Goal: Find contact information: Find contact information

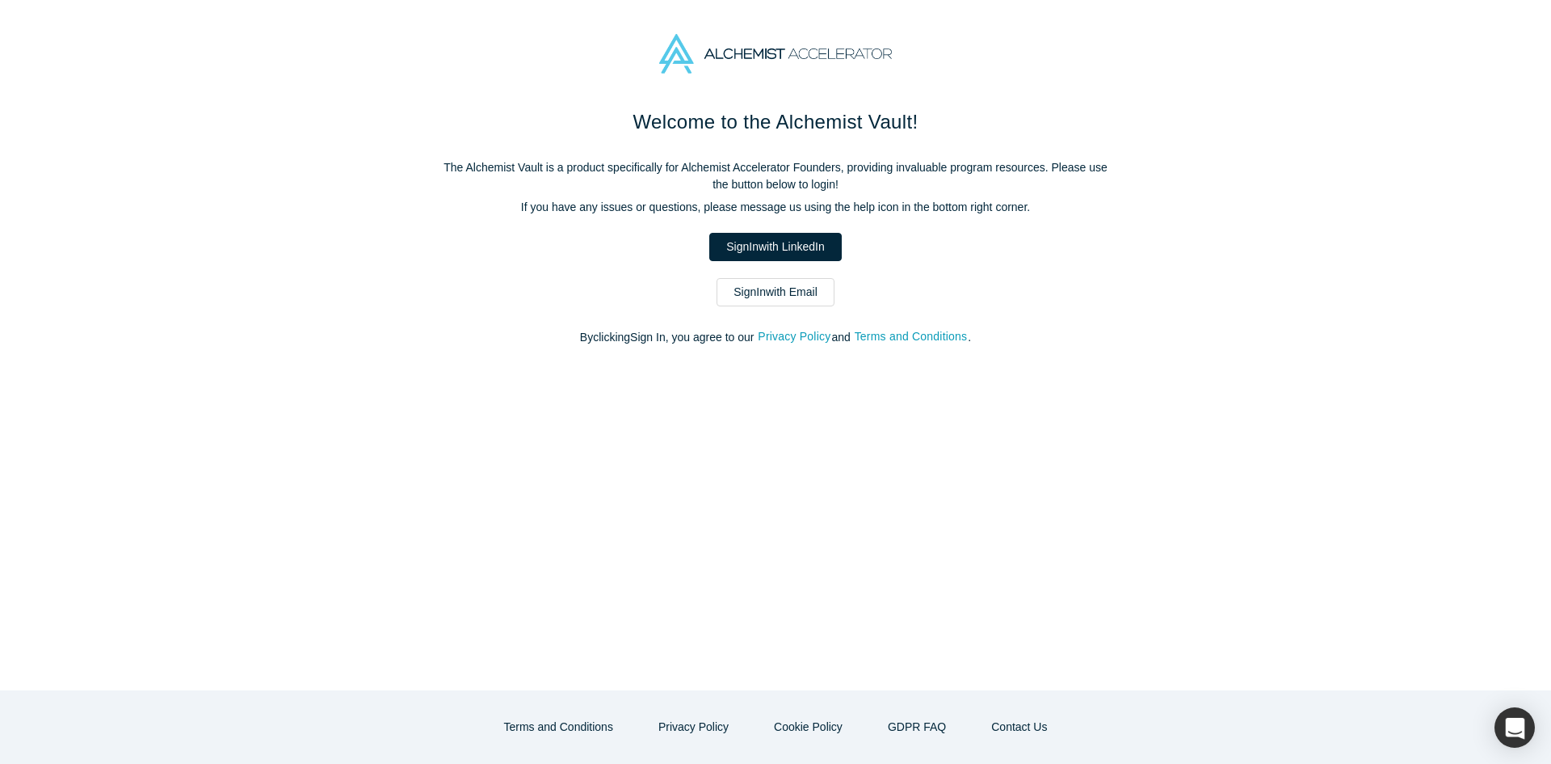
click at [805, 309] on div "Welcome to the Alchemist Vault! The Alchemist Vault is a product specifically f…" at bounding box center [775, 234] width 679 height 255
click at [792, 298] on link "Sign In with Email" at bounding box center [776, 292] width 118 height 28
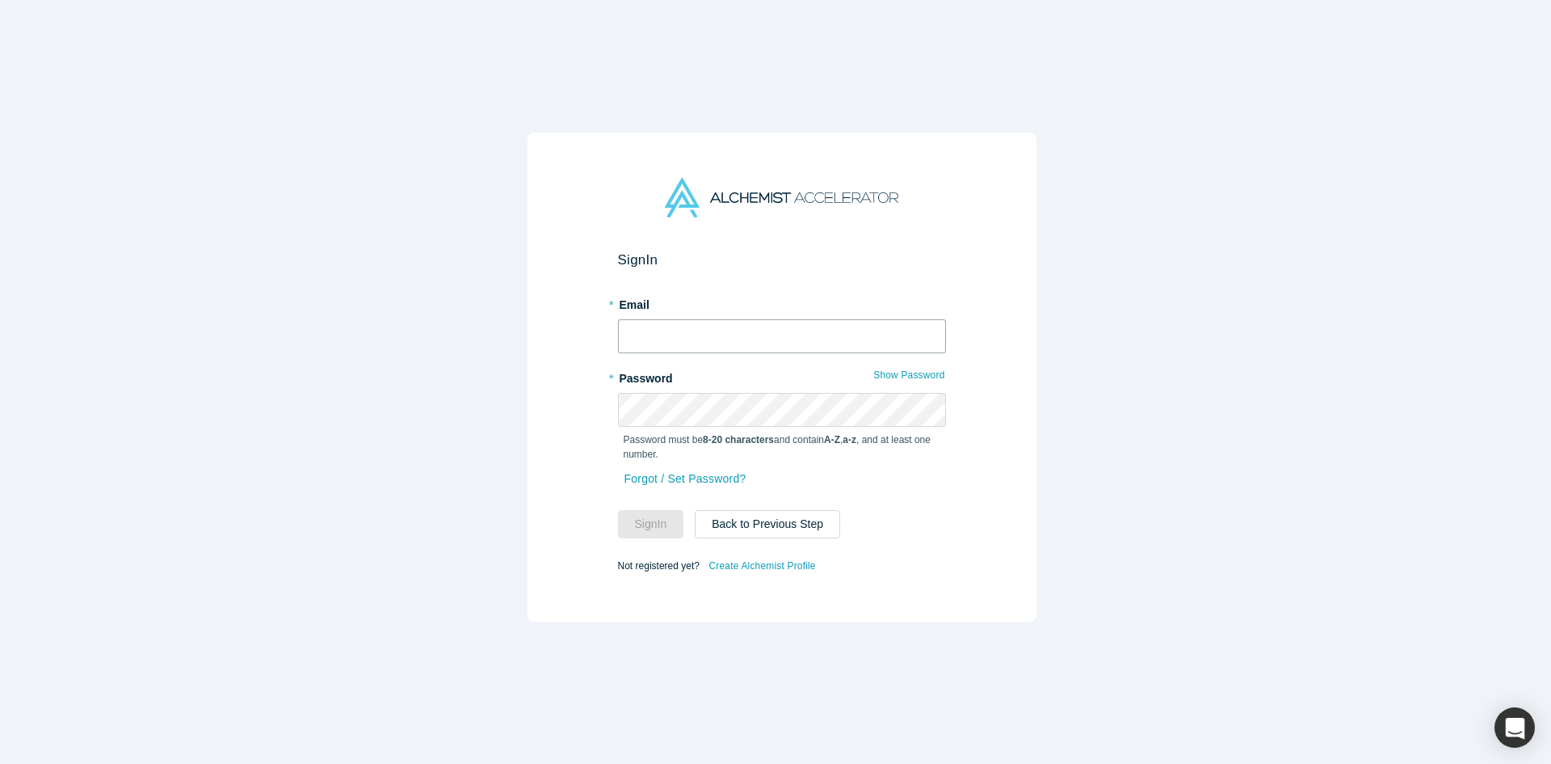
type input "anna@alchemistaccelerator.com"
click at [650, 516] on button "Sign In" at bounding box center [651, 524] width 66 height 28
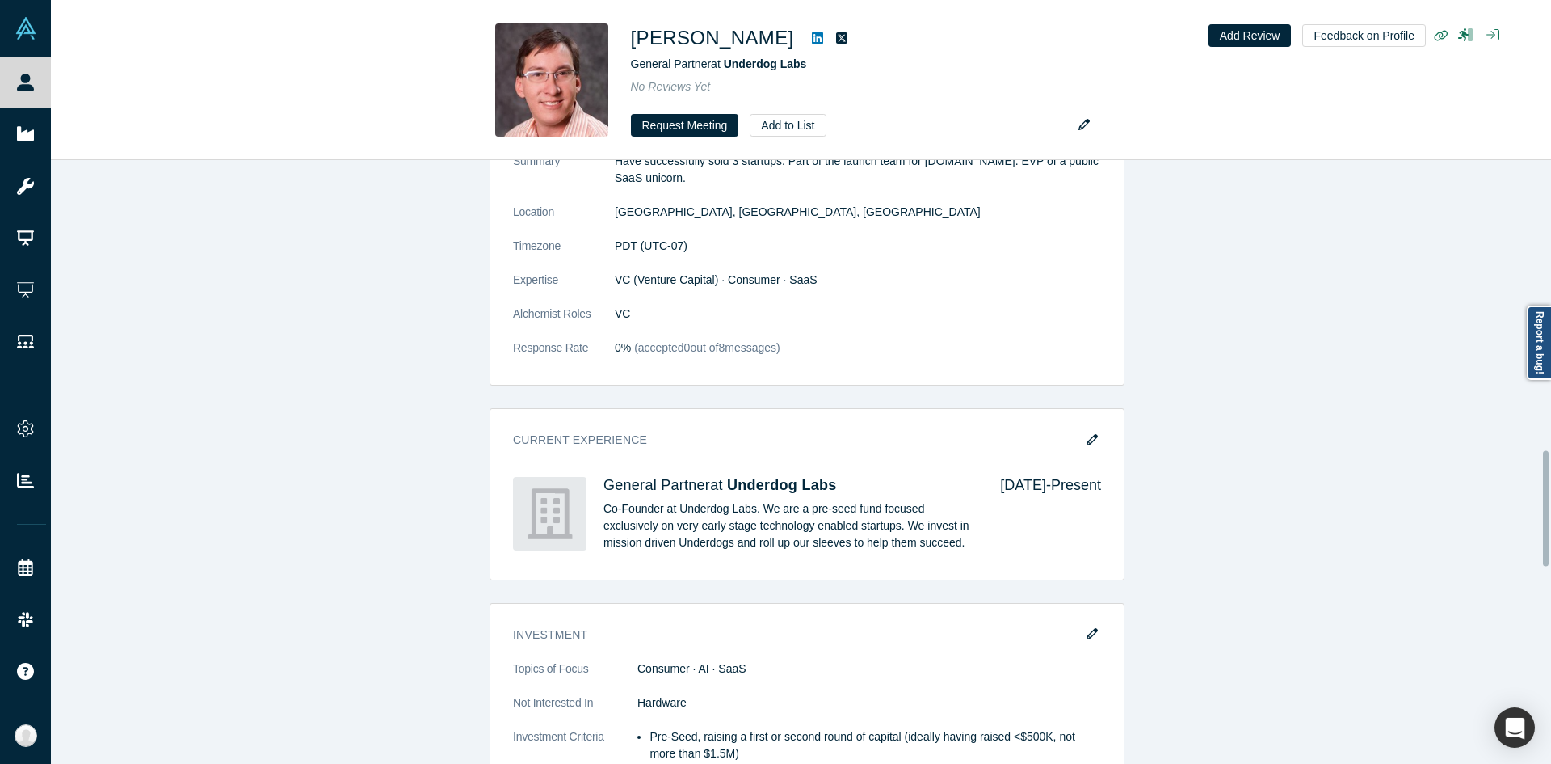
scroll to position [1515, 0]
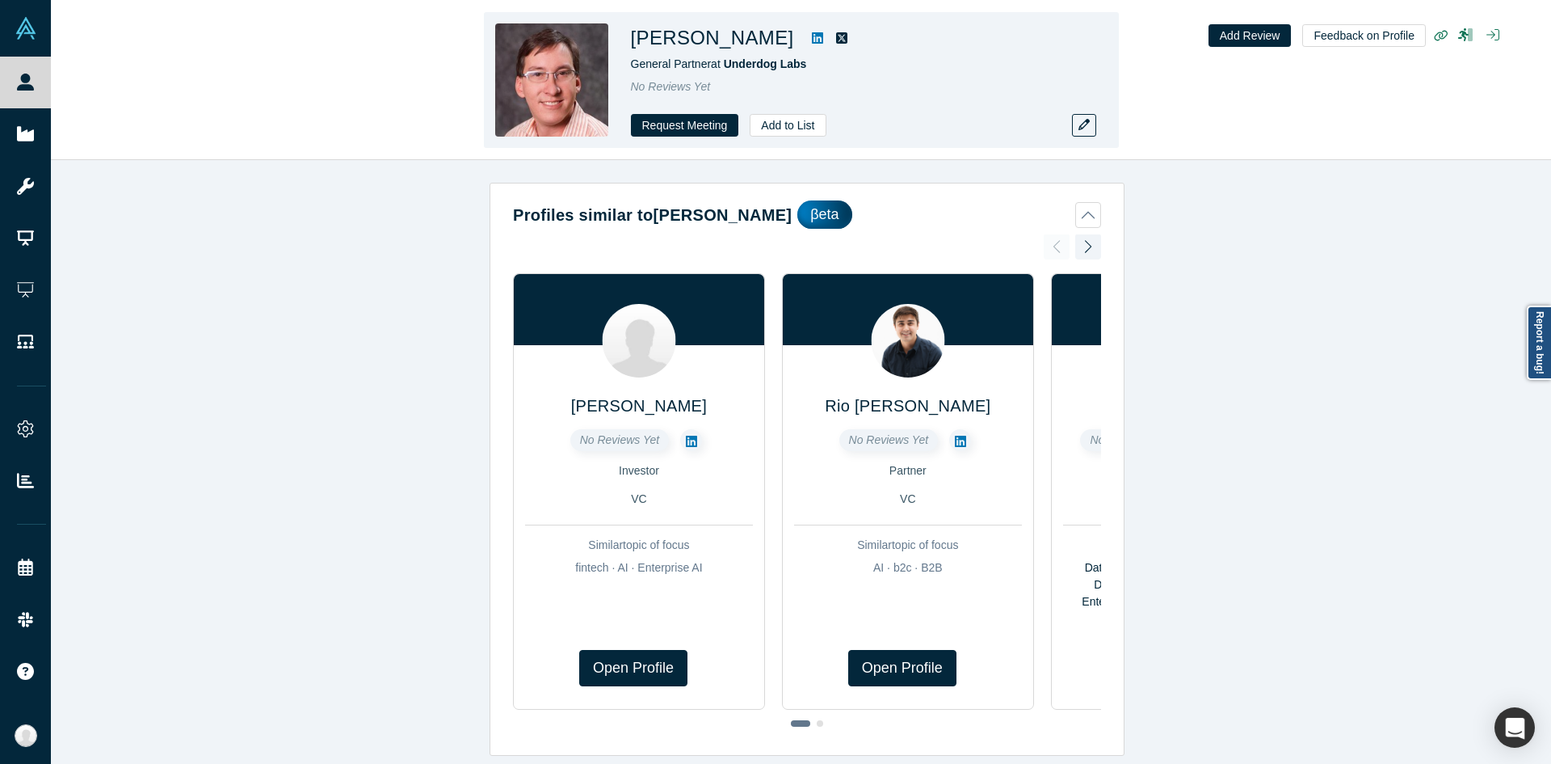
click at [812, 41] on icon at bounding box center [817, 38] width 11 height 13
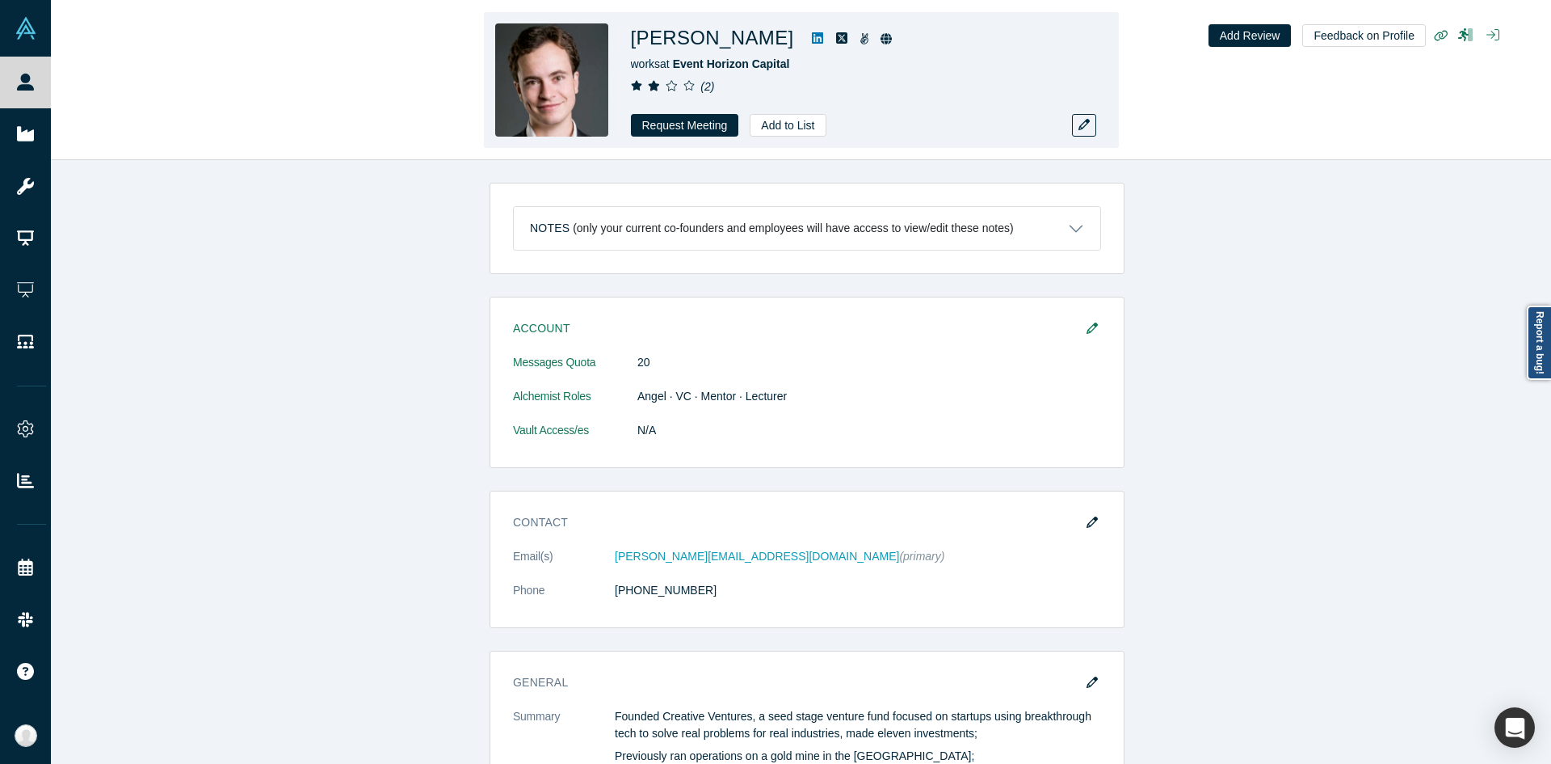
click at [806, 41] on link at bounding box center [818, 37] width 24 height 19
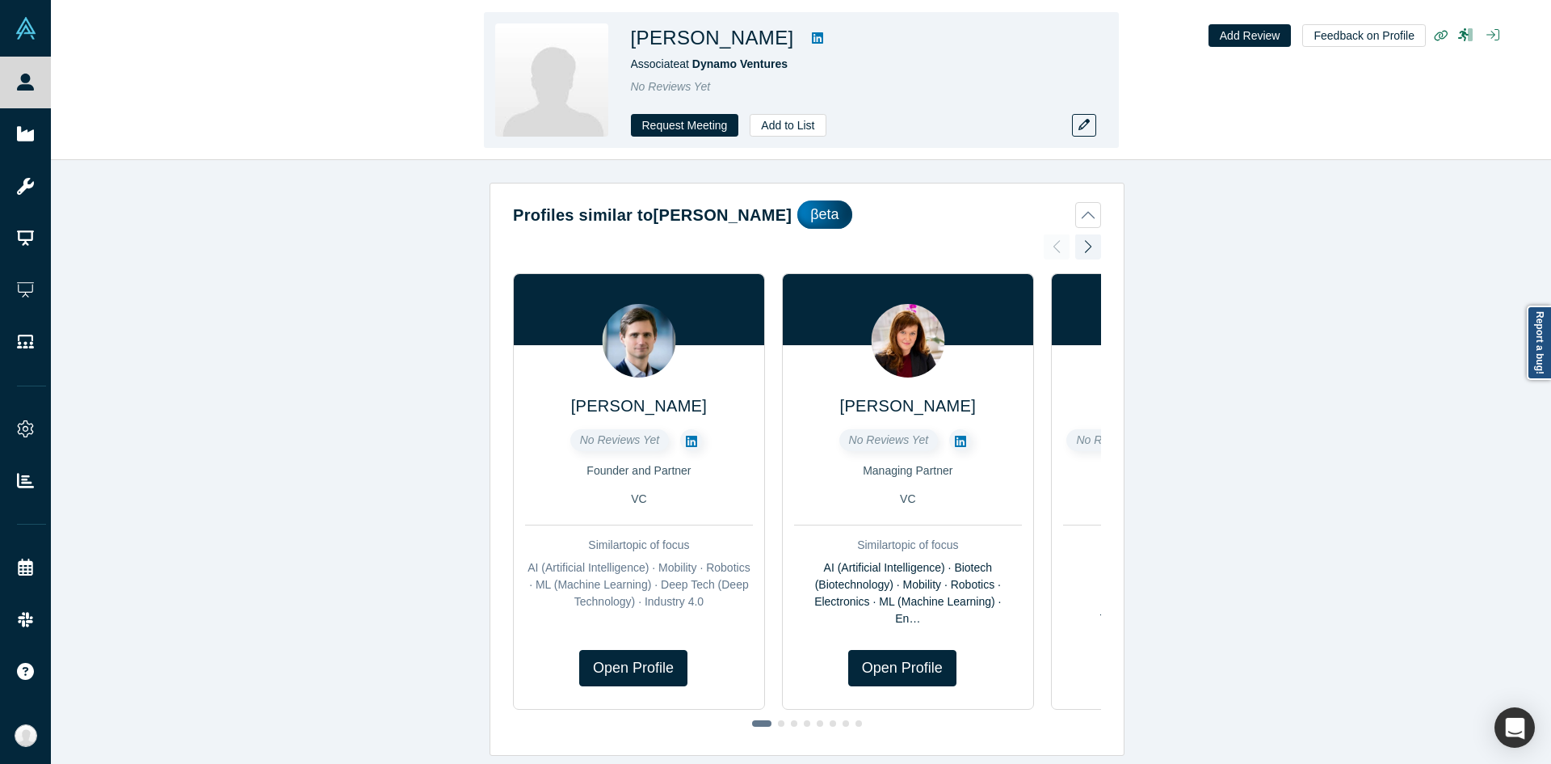
click at [812, 36] on icon at bounding box center [817, 38] width 11 height 13
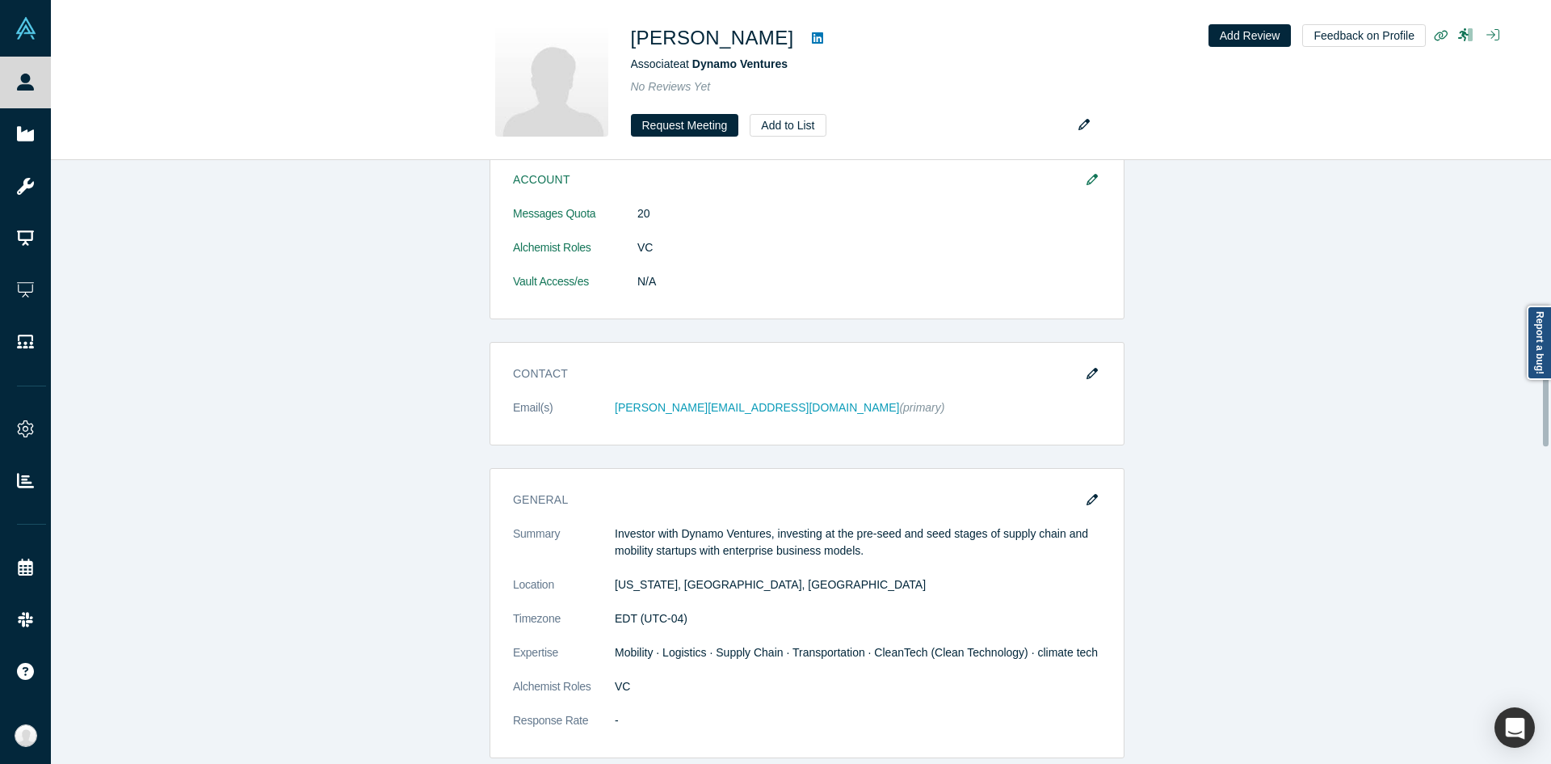
scroll to position [745, 0]
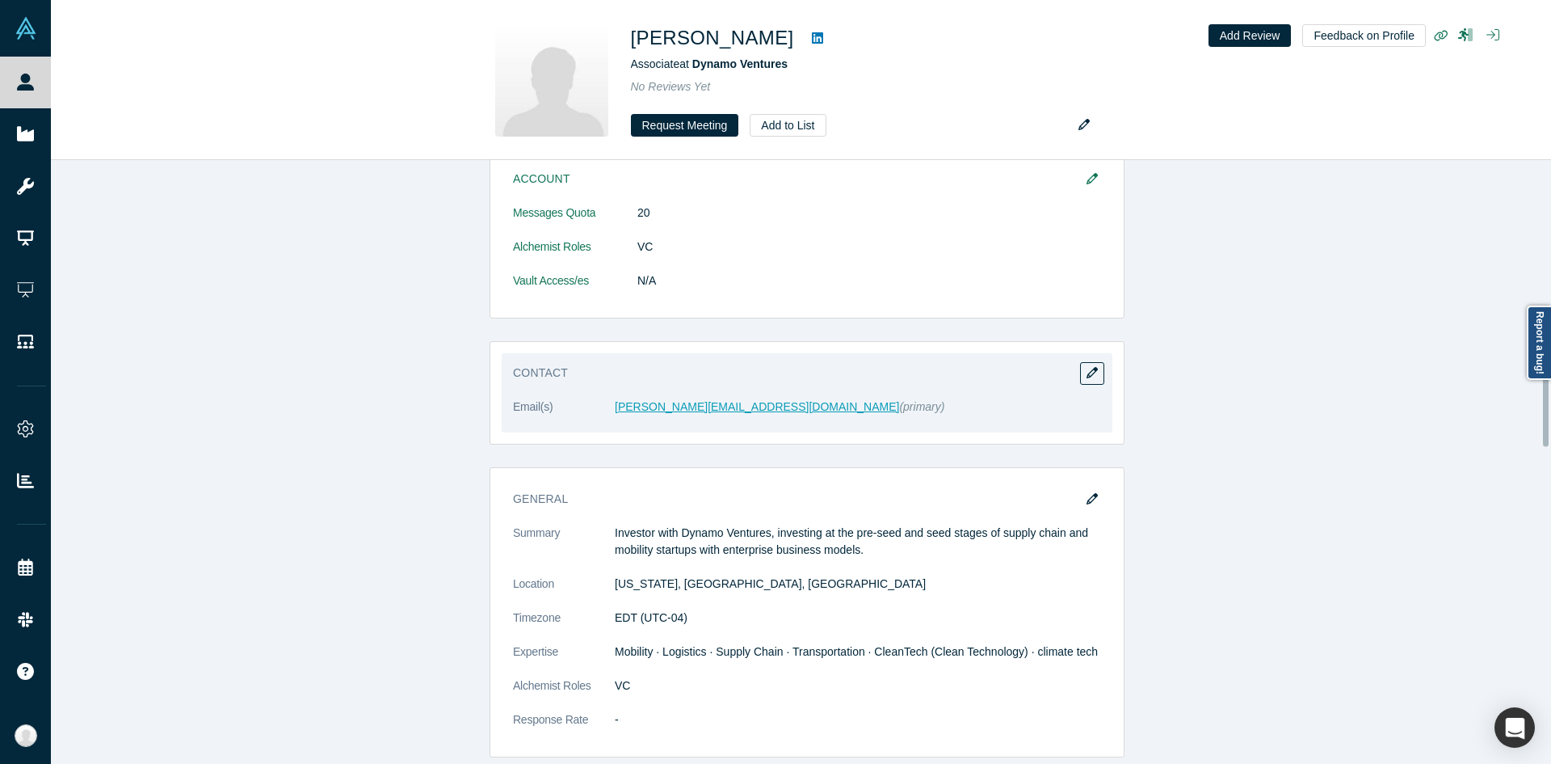
click at [623, 412] on link "[PERSON_NAME][EMAIL_ADDRESS][DOMAIN_NAME]" at bounding box center [757, 406] width 284 height 13
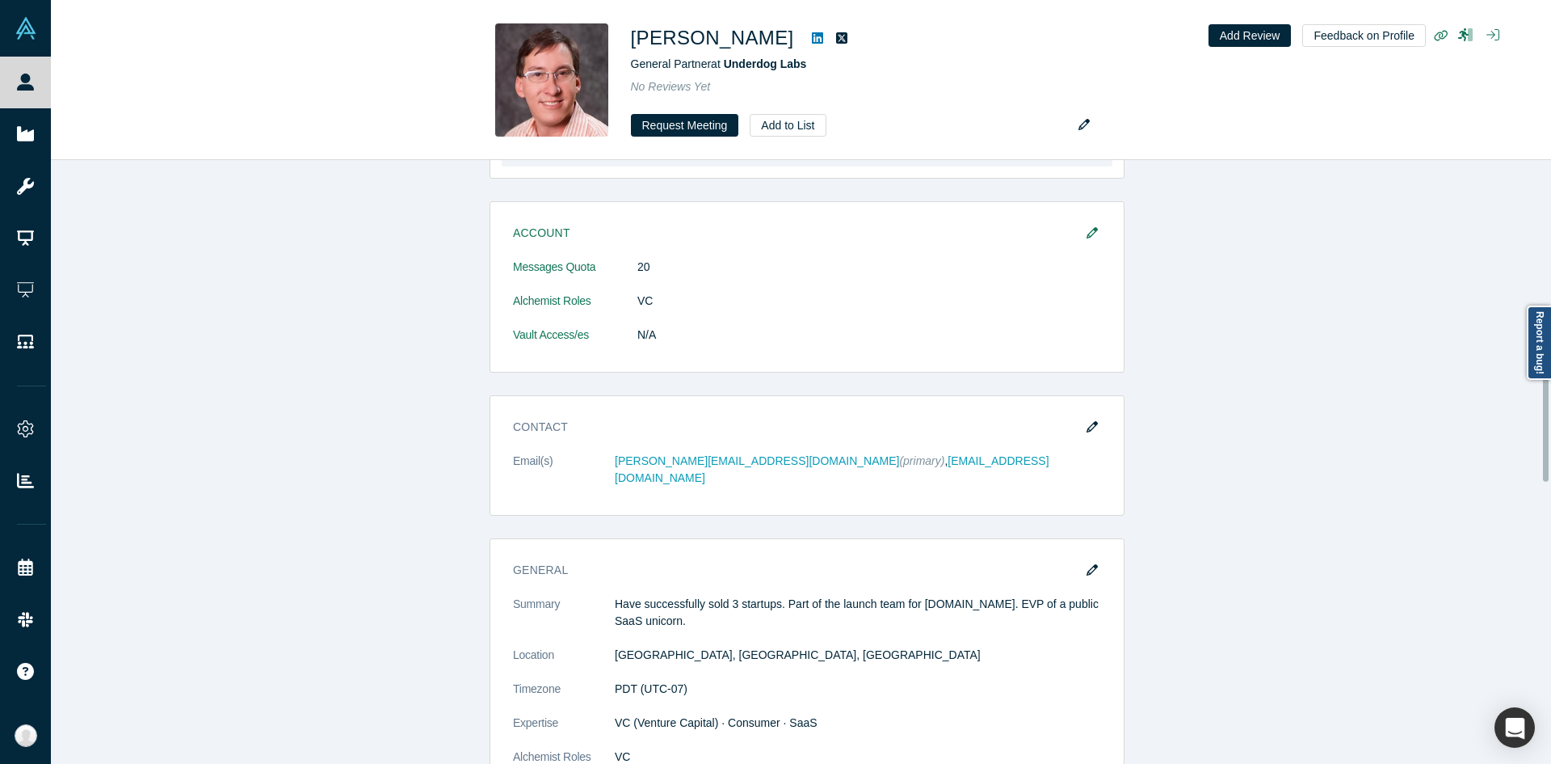
scroll to position [1072, 0]
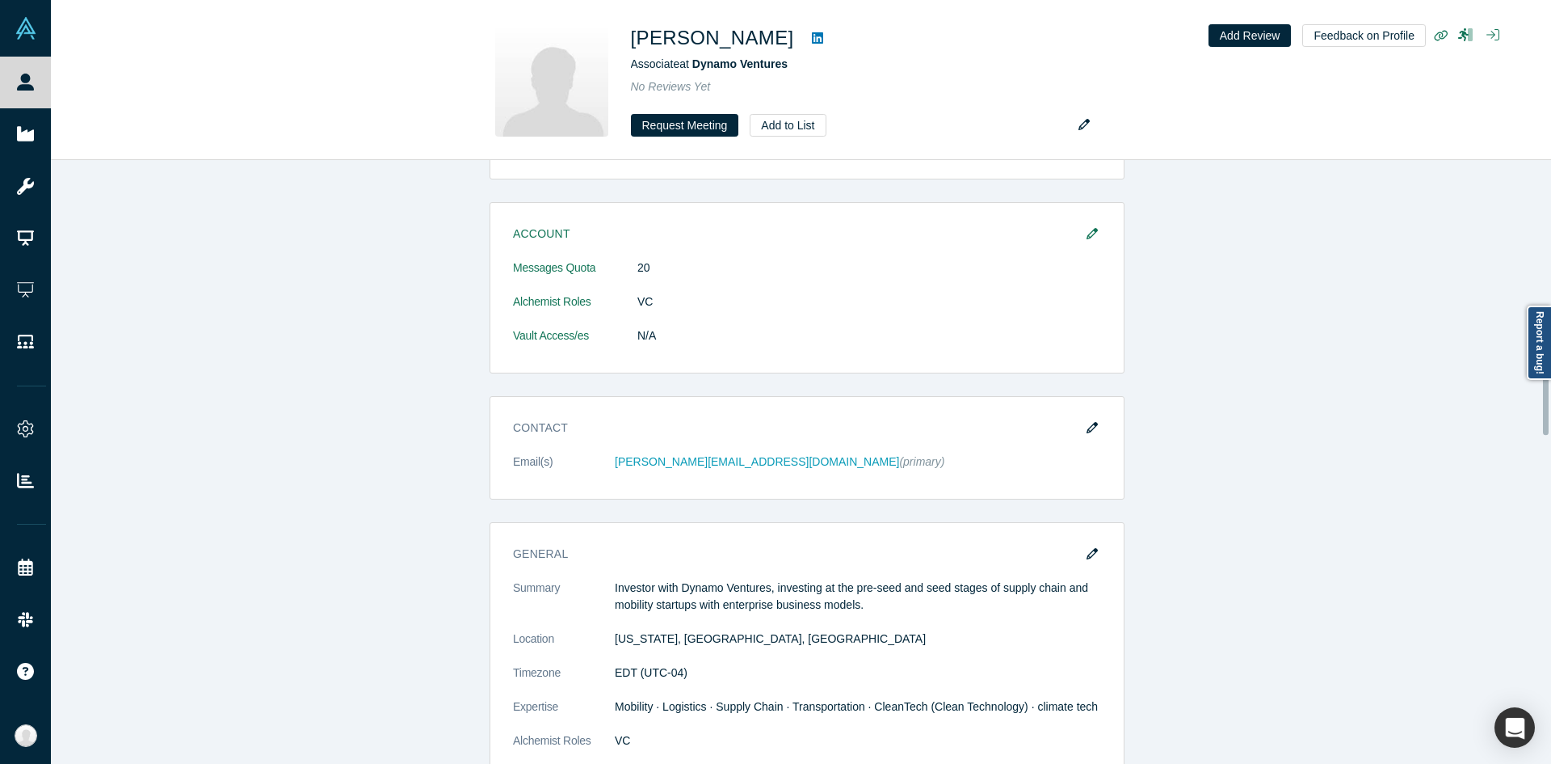
scroll to position [691, 0]
